Goal: Task Accomplishment & Management: Complete application form

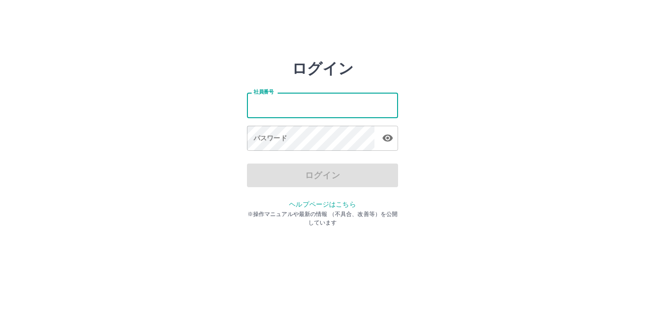
click at [301, 110] on input "社員番号" at bounding box center [322, 105] width 151 height 25
type input "*******"
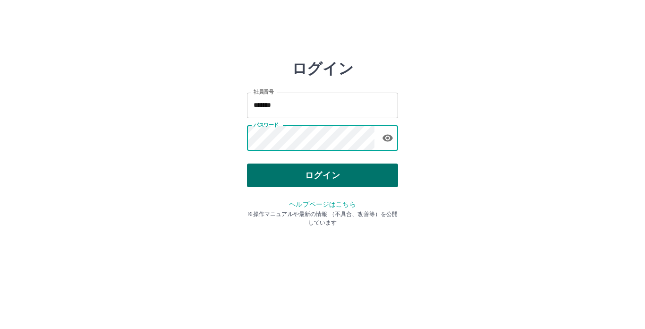
click at [302, 177] on button "ログイン" at bounding box center [322, 175] width 151 height 24
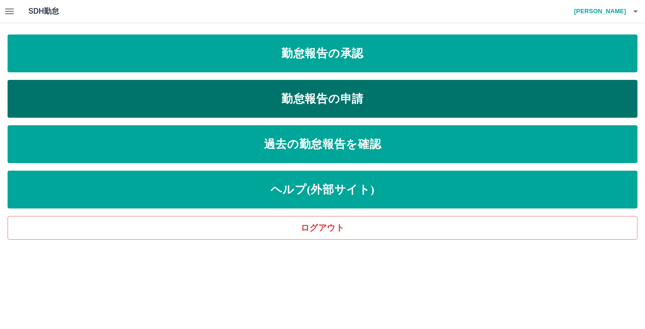
click at [312, 94] on link "勤怠報告の申請" at bounding box center [323, 99] width 630 height 38
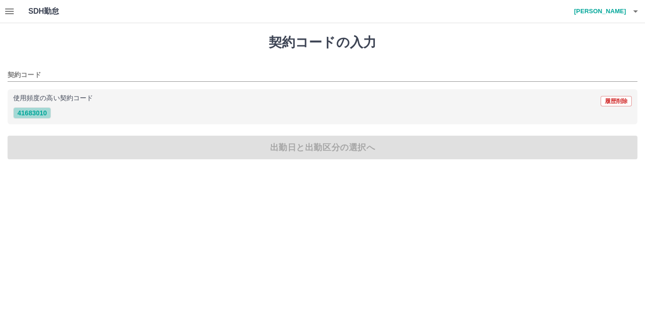
click at [32, 108] on button "41683010" at bounding box center [32, 112] width 38 height 11
type input "********"
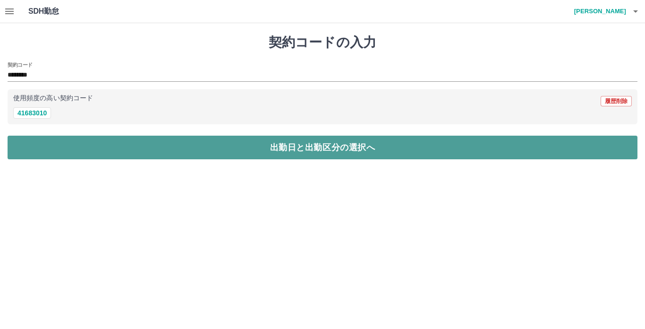
click at [68, 143] on button "出勤日と出勤区分の選択へ" at bounding box center [323, 148] width 630 height 24
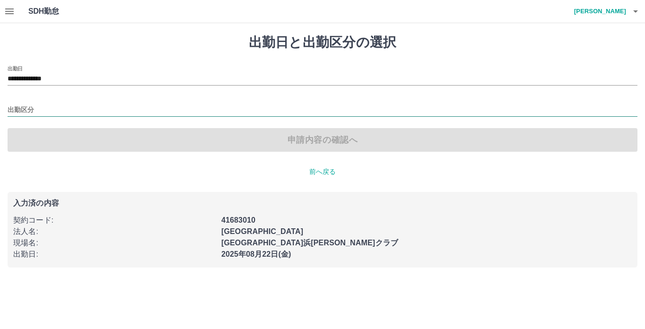
click at [40, 111] on input "出勤区分" at bounding box center [323, 110] width 630 height 12
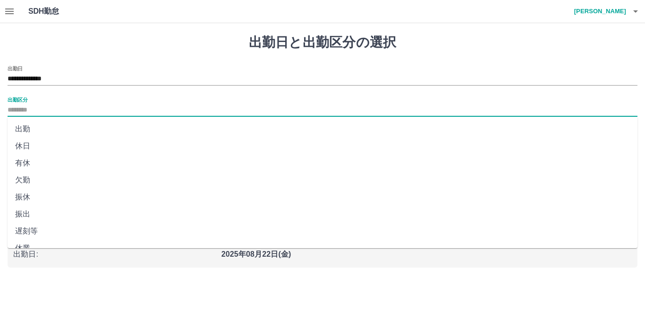
click at [37, 130] on li "出勤" at bounding box center [323, 128] width 630 height 17
type input "**"
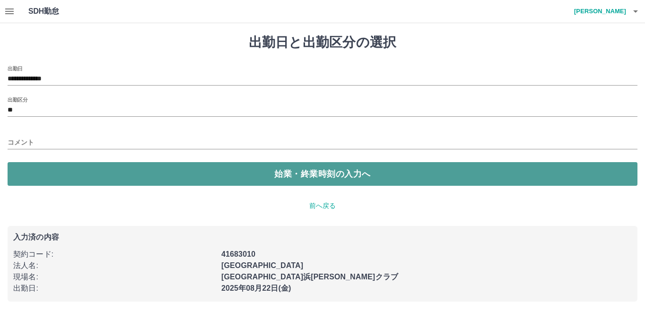
click at [38, 166] on button "始業・終業時刻の入力へ" at bounding box center [323, 174] width 630 height 24
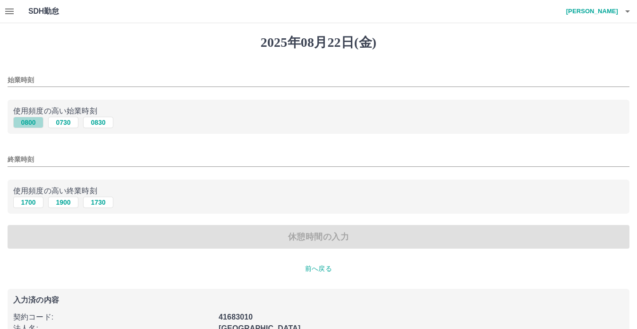
click at [36, 122] on button "0800" at bounding box center [28, 122] width 30 height 11
type input "****"
click at [24, 206] on button "1700" at bounding box center [28, 202] width 30 height 11
type input "****"
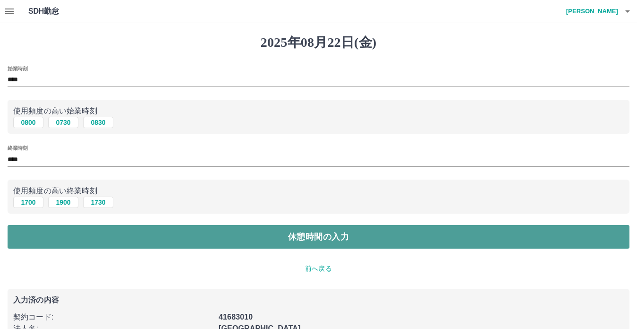
click at [35, 237] on button "休憩時間の入力" at bounding box center [319, 237] width 622 height 24
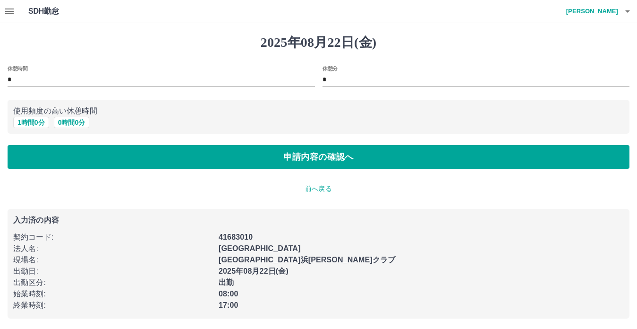
click at [35, 115] on p "使用頻度の高い休憩時間" at bounding box center [318, 110] width 611 height 11
click at [34, 120] on button "1 時間 0 分" at bounding box center [31, 122] width 36 height 11
type input "*"
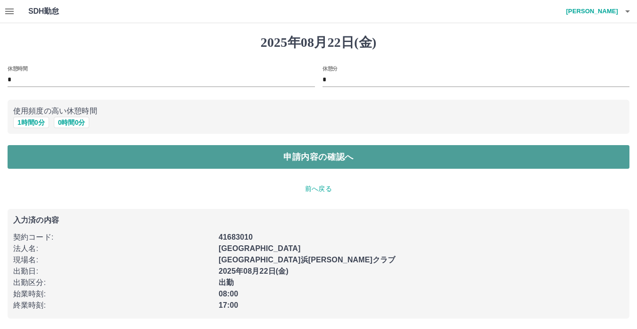
click at [77, 155] on button "申請内容の確認へ" at bounding box center [319, 157] width 622 height 24
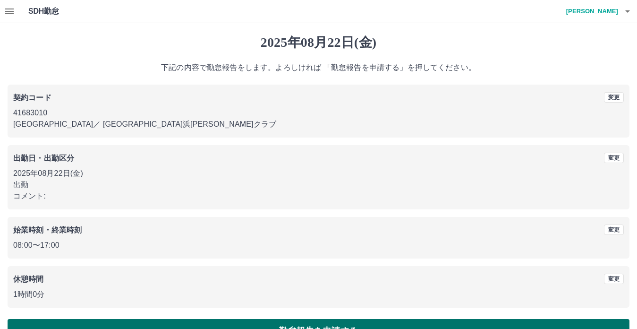
scroll to position [25, 0]
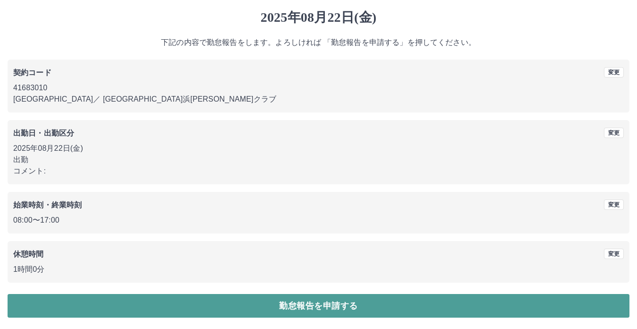
click at [309, 306] on button "勤怠報告を申請する" at bounding box center [319, 306] width 622 height 24
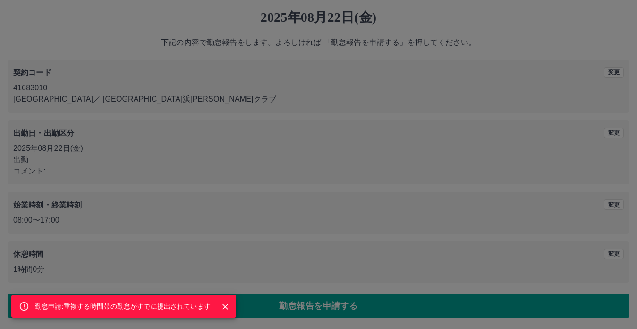
click at [599, 163] on div "勤怠申請:重複する時間帯の勤怠がすでに提出されています" at bounding box center [318, 164] width 637 height 329
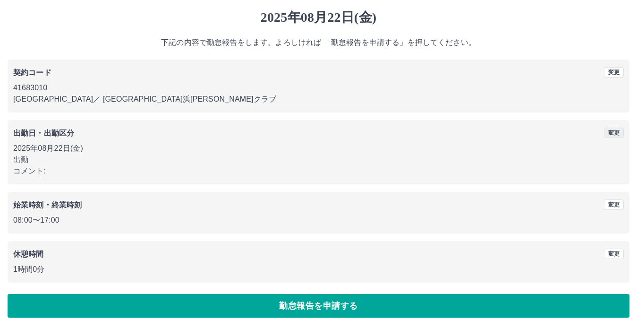
click at [615, 132] on button "変更" at bounding box center [614, 133] width 20 height 10
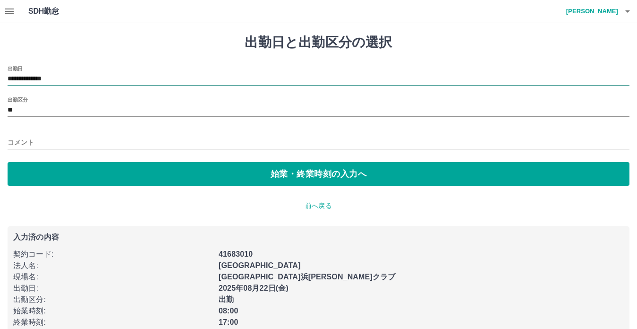
click at [51, 79] on input "**********" at bounding box center [319, 79] width 622 height 12
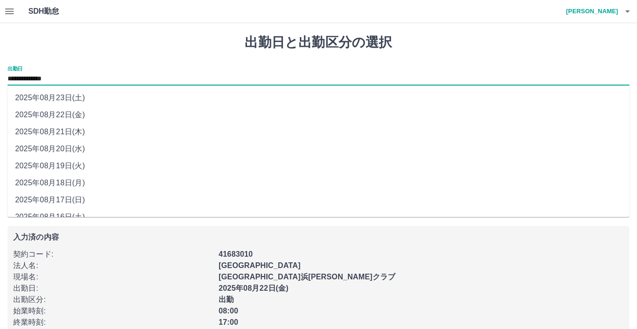
drag, startPoint x: 51, startPoint y: 79, endPoint x: 57, endPoint y: 105, distance: 26.5
click at [57, 105] on li "2025年08月23日(土)" at bounding box center [319, 97] width 622 height 17
type input "**********"
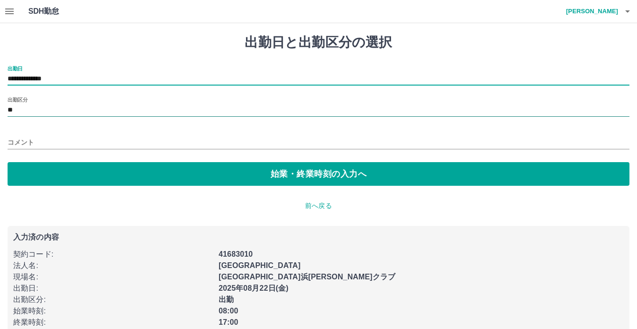
click at [56, 114] on input "**" at bounding box center [319, 110] width 622 height 12
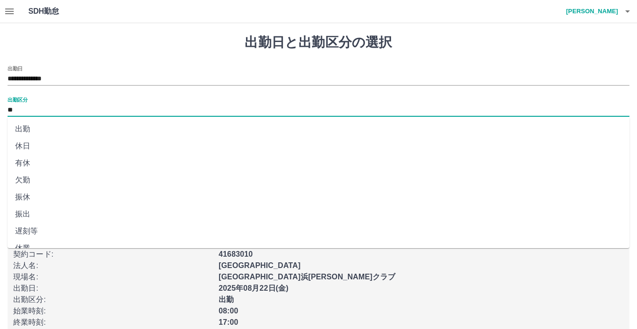
drag, startPoint x: 56, startPoint y: 114, endPoint x: 57, endPoint y: 144, distance: 30.3
click at [57, 144] on li "休日" at bounding box center [319, 145] width 622 height 17
type input "**"
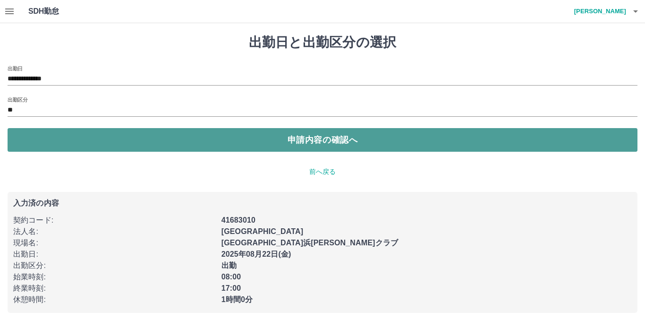
click at [128, 148] on button "申請内容の確認へ" at bounding box center [323, 140] width 630 height 24
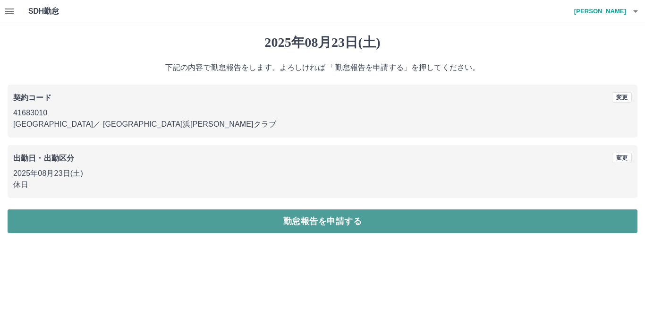
click at [286, 232] on button "勤怠報告を申請する" at bounding box center [323, 221] width 630 height 24
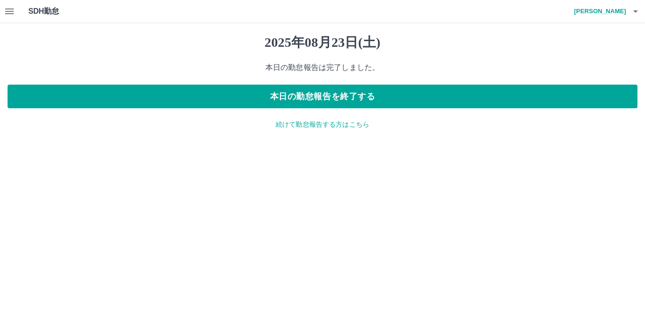
click at [320, 124] on p "続けて勤怠報告する方はこちら" at bounding box center [323, 125] width 630 height 10
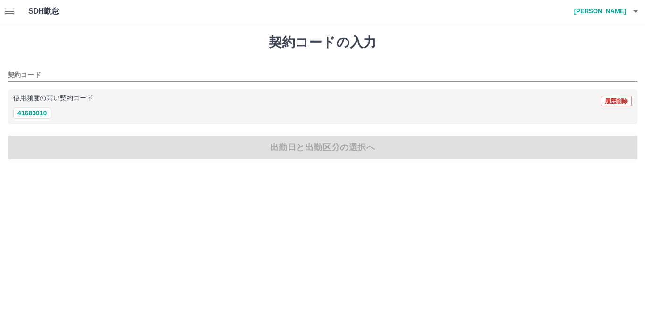
click at [0, 7] on div "SDH勤怠 古宮　康貴" at bounding box center [322, 11] width 645 height 23
click at [9, 9] on icon "button" at bounding box center [9, 12] width 9 height 6
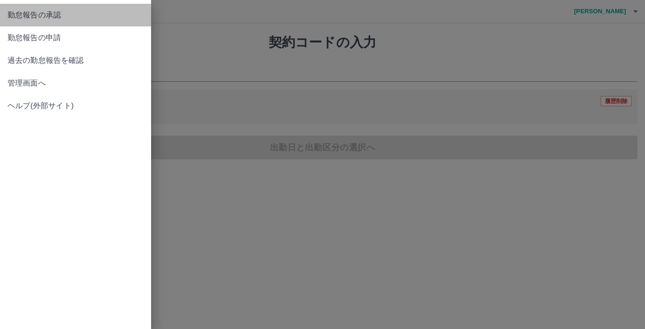
click at [45, 15] on span "勤怠報告の承認" at bounding box center [76, 14] width 136 height 11
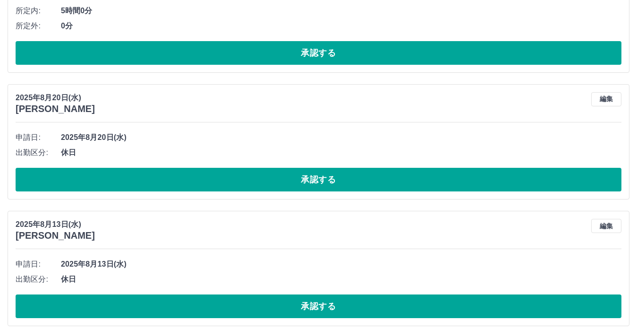
scroll to position [2257, 0]
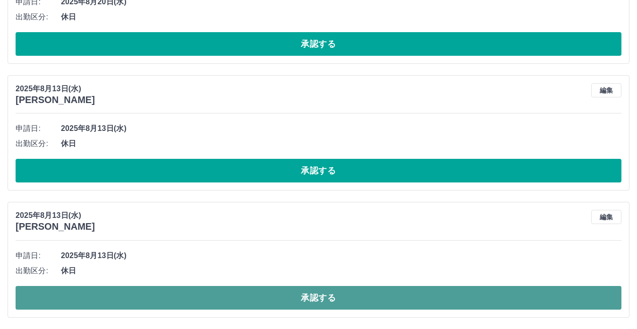
click at [259, 299] on button "承認する" at bounding box center [319, 298] width 606 height 24
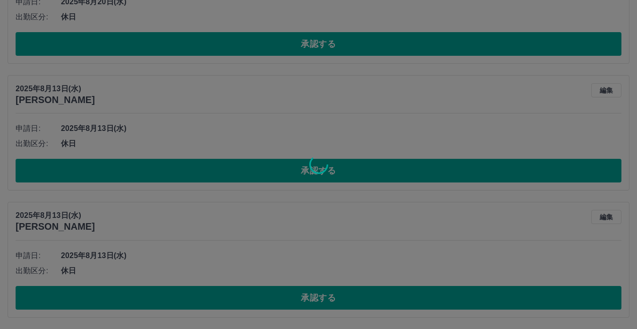
scroll to position [2130, 0]
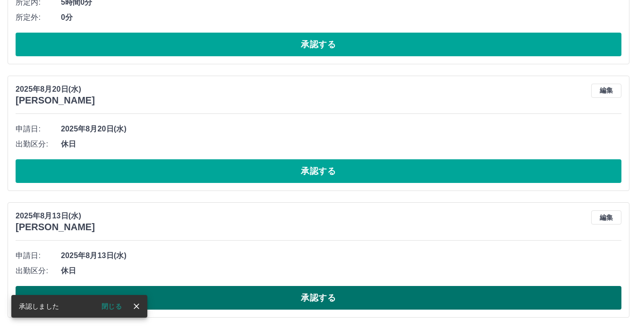
click at [276, 295] on button "承認する" at bounding box center [319, 298] width 606 height 24
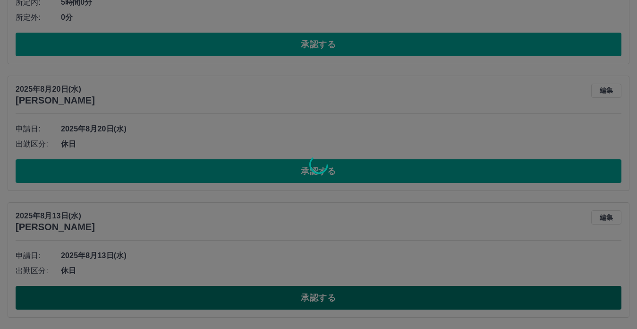
scroll to position [2004, 0]
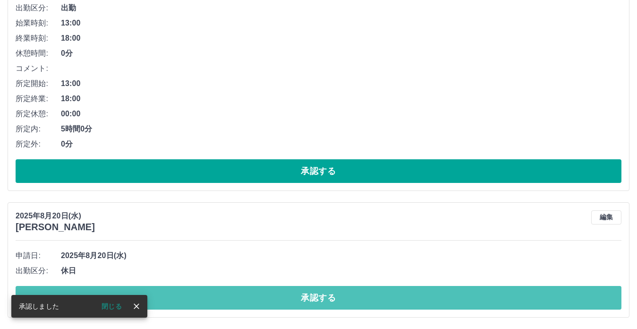
click at [276, 295] on button "承認する" at bounding box center [319, 298] width 606 height 24
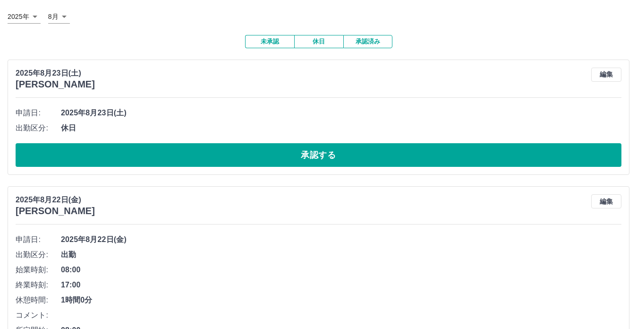
scroll to position [0, 0]
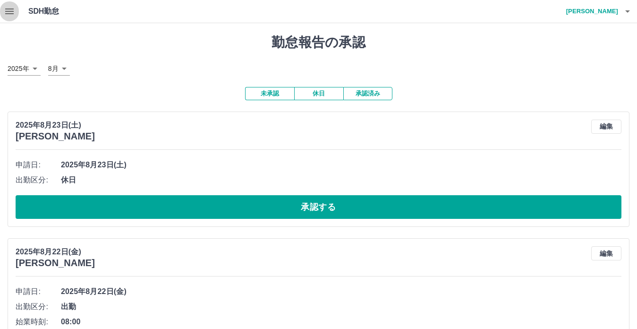
click at [11, 15] on icon "button" at bounding box center [9, 11] width 11 height 11
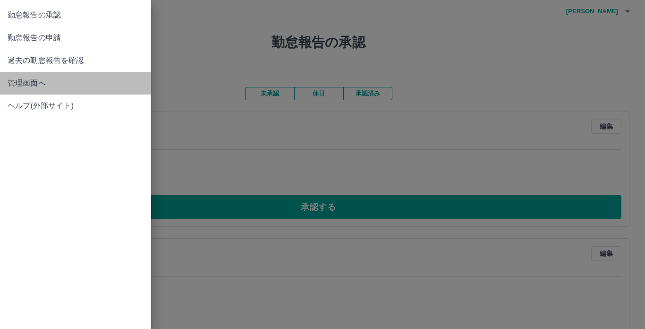
click at [42, 82] on span "管理画面へ" at bounding box center [76, 82] width 136 height 11
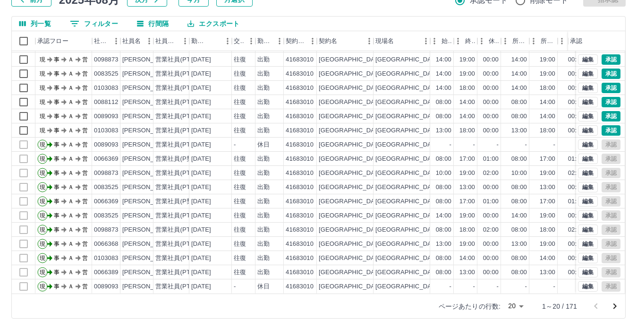
scroll to position [70, 0]
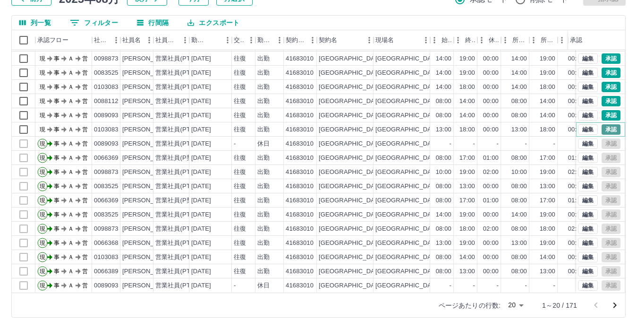
click at [607, 124] on button "承認" at bounding box center [611, 129] width 19 height 10
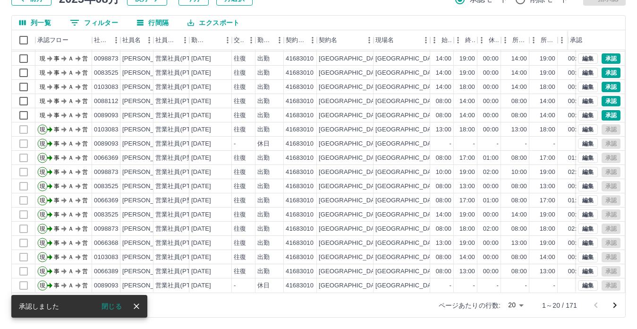
scroll to position [14, 0]
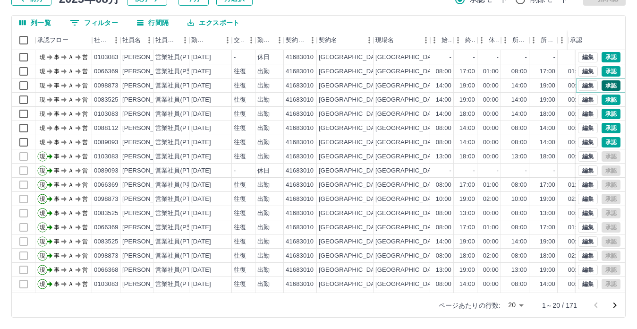
click at [602, 83] on button "承認" at bounding box center [611, 85] width 19 height 10
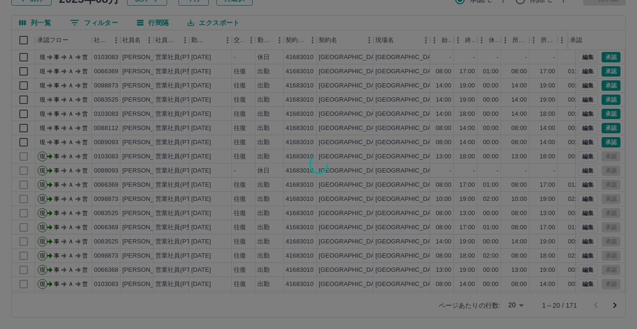
click at [604, 99] on div at bounding box center [318, 164] width 637 height 329
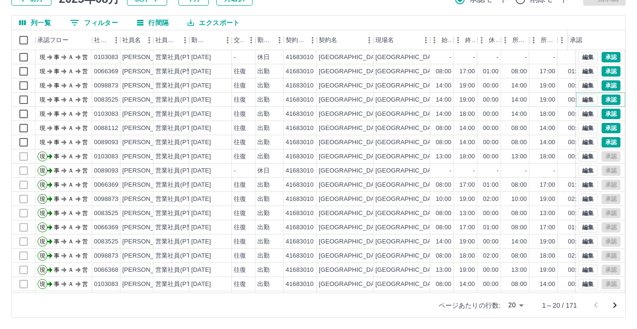
click at [604, 99] on button "承認" at bounding box center [611, 99] width 19 height 10
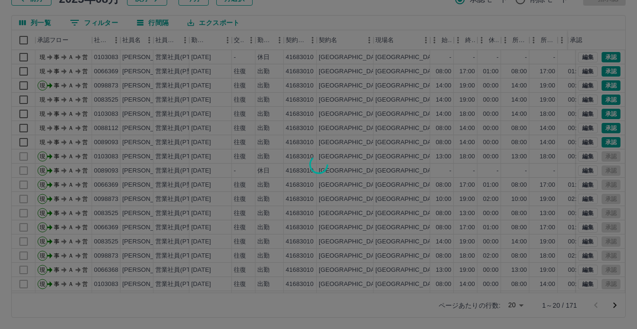
click at [604, 114] on div at bounding box center [318, 164] width 637 height 329
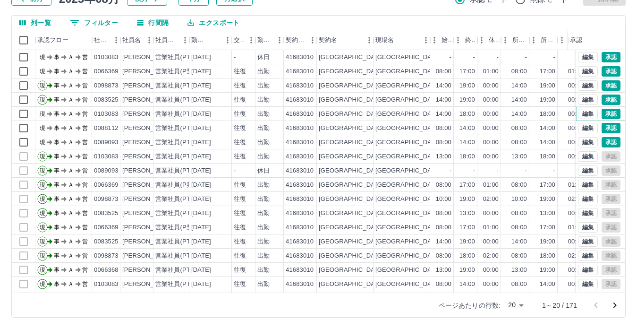
click at [604, 114] on button "承認" at bounding box center [611, 114] width 19 height 10
click at [605, 129] on button "承認" at bounding box center [611, 128] width 19 height 10
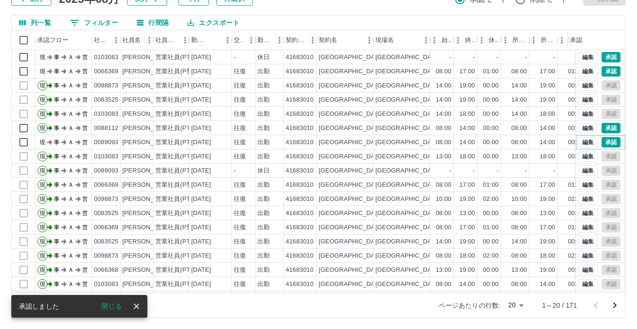
click at [603, 144] on button "承認" at bounding box center [611, 142] width 19 height 10
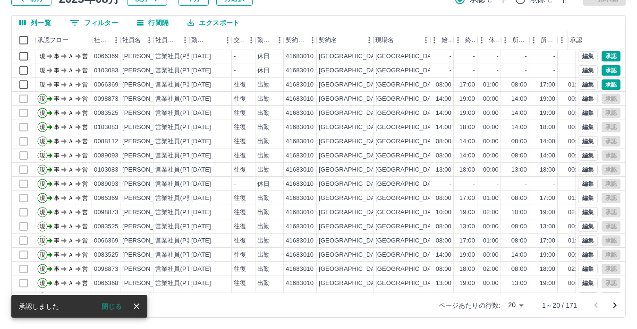
scroll to position [0, 0]
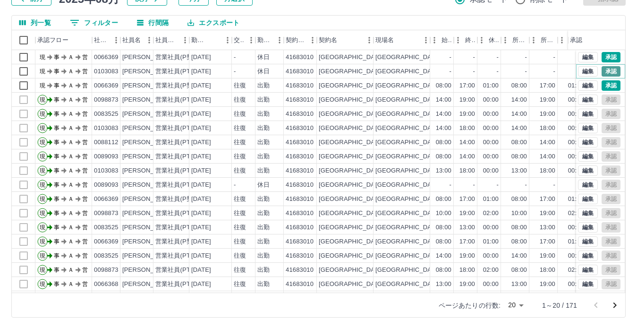
click at [602, 70] on button "承認" at bounding box center [611, 71] width 19 height 10
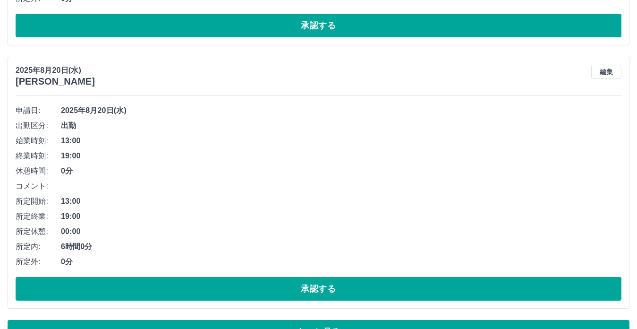
scroll to position [471, 0]
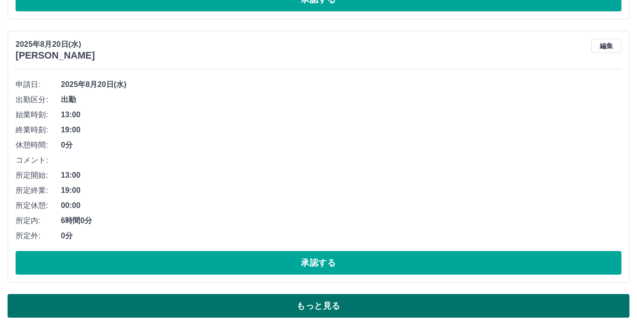
click at [296, 301] on button "もっと見る" at bounding box center [319, 306] width 622 height 24
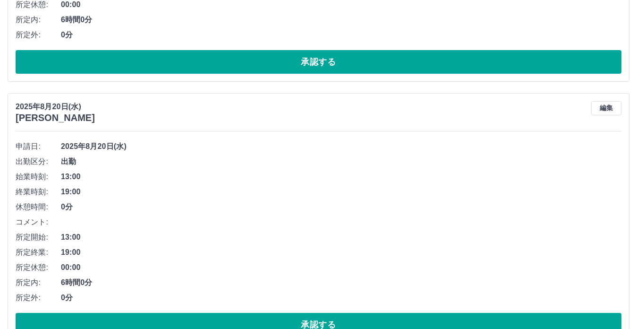
scroll to position [699, 0]
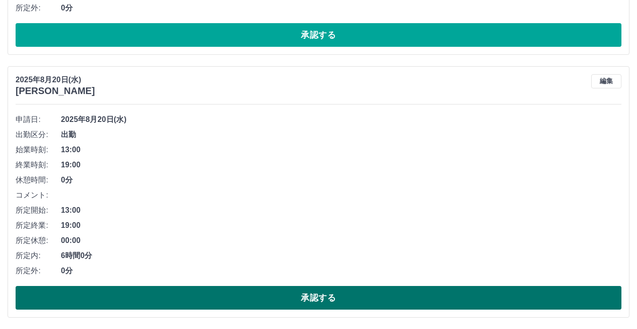
click at [300, 300] on button "承認する" at bounding box center [319, 298] width 606 height 24
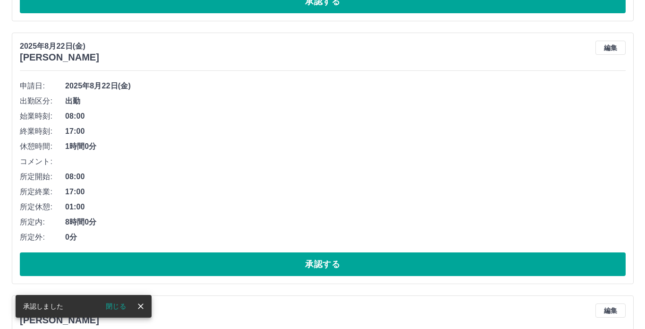
scroll to position [0, 0]
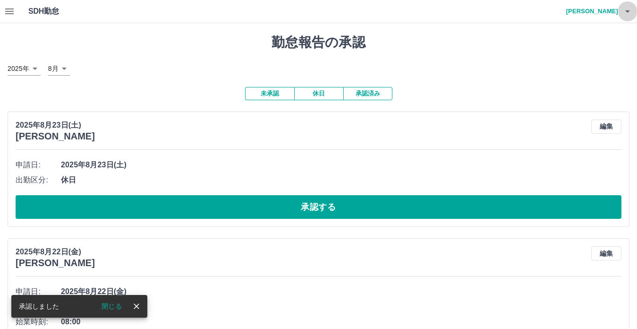
click at [627, 7] on icon "button" at bounding box center [627, 11] width 11 height 11
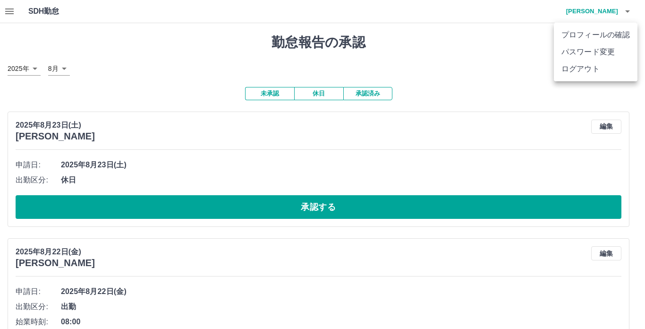
click at [582, 70] on li "ログアウト" at bounding box center [596, 68] width 84 height 17
